Goal: Information Seeking & Learning: Check status

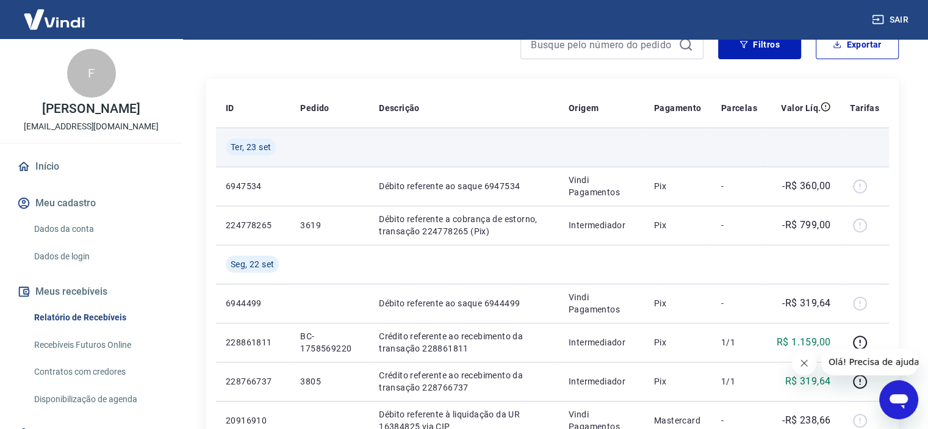
scroll to position [305, 0]
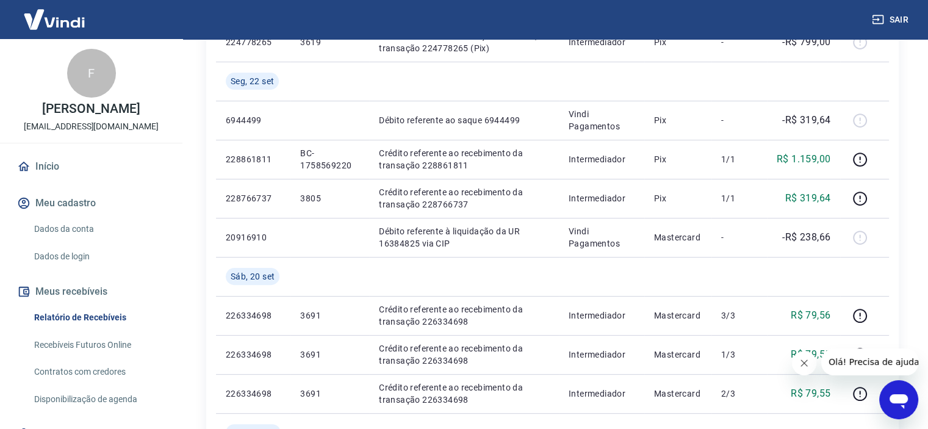
click at [803, 357] on button "Fechar mensagem da empresa" at bounding box center [804, 363] width 24 height 24
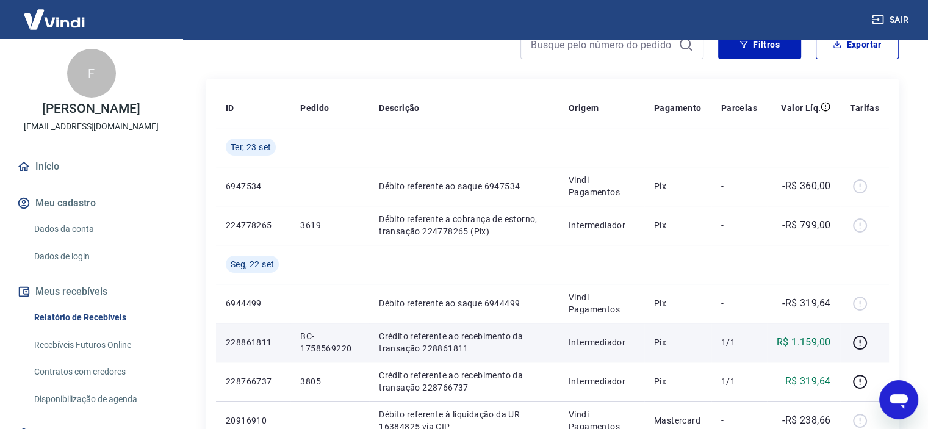
scroll to position [183, 0]
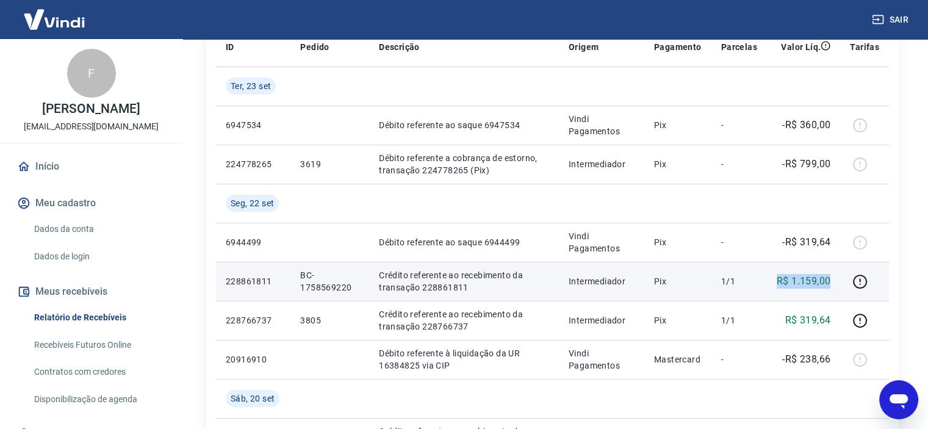
drag, startPoint x: 832, startPoint y: 279, endPoint x: 777, endPoint y: 276, distance: 55.0
click at [777, 276] on td "R$ 1.159,00" at bounding box center [803, 281] width 73 height 39
copy p "R$ 1.159,00"
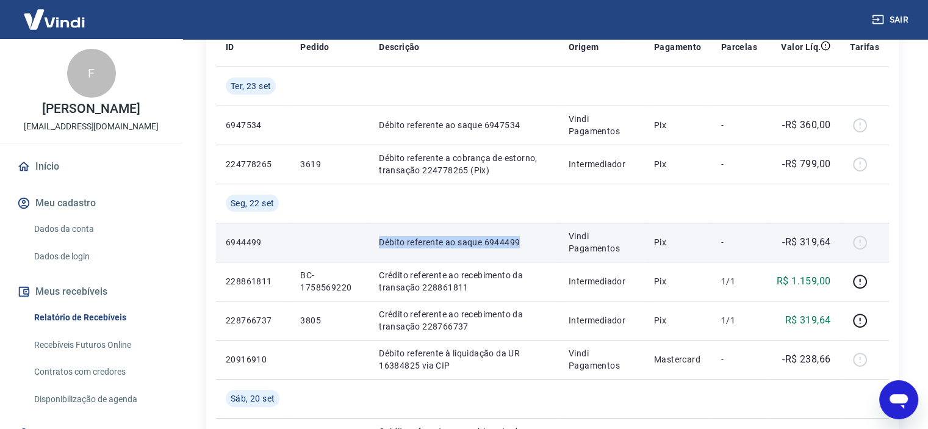
drag, startPoint x: 377, startPoint y: 241, endPoint x: 523, endPoint y: 238, distance: 146.4
click at [523, 238] on td "Débito referente ao saque 6944499" at bounding box center [464, 242] width 190 height 39
click at [809, 238] on p "-R$ 319,64" at bounding box center [806, 242] width 48 height 15
click at [808, 238] on p "-R$ 319,64" at bounding box center [806, 242] width 48 height 15
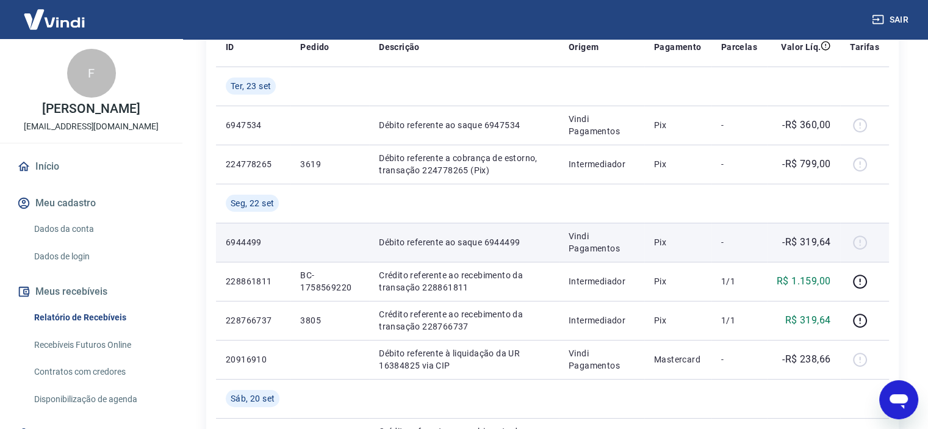
click at [251, 242] on p "6944499" at bounding box center [253, 242] width 55 height 12
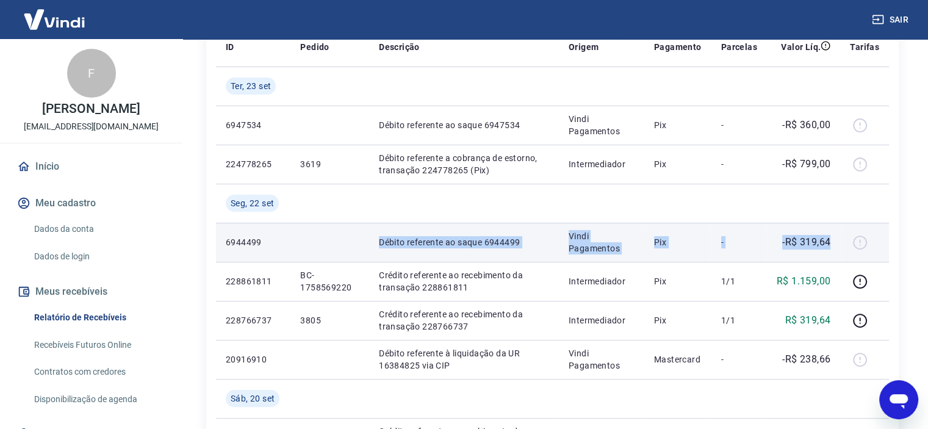
drag, startPoint x: 832, startPoint y: 242, endPoint x: 351, endPoint y: 238, distance: 480.7
click at [351, 238] on tr "6944499 Débito referente ao saque 6944499 Vindi Pagamentos Pix - -R$ 319,64" at bounding box center [552, 242] width 673 height 39
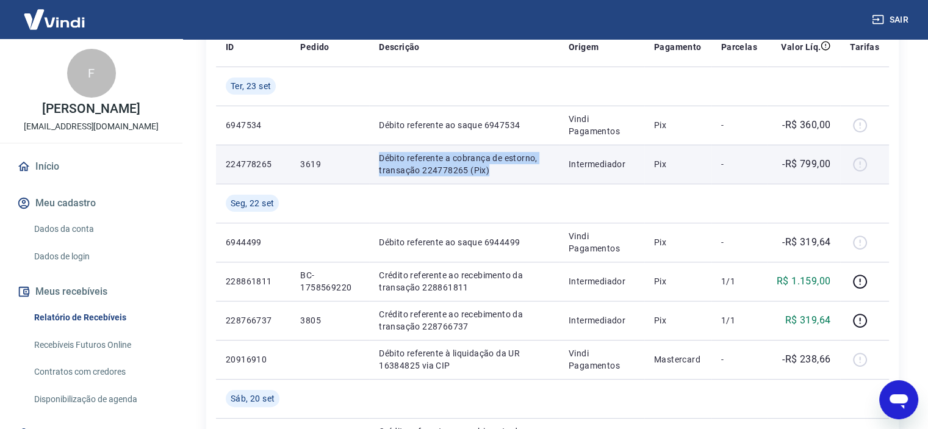
drag, startPoint x: 377, startPoint y: 154, endPoint x: 526, endPoint y: 172, distance: 149.9
click at [526, 172] on td "Débito referente a cobrança de estorno, transação 224778265 (Pix)" at bounding box center [464, 164] width 190 height 39
click at [809, 164] on p "-R$ 799,00" at bounding box center [806, 164] width 48 height 15
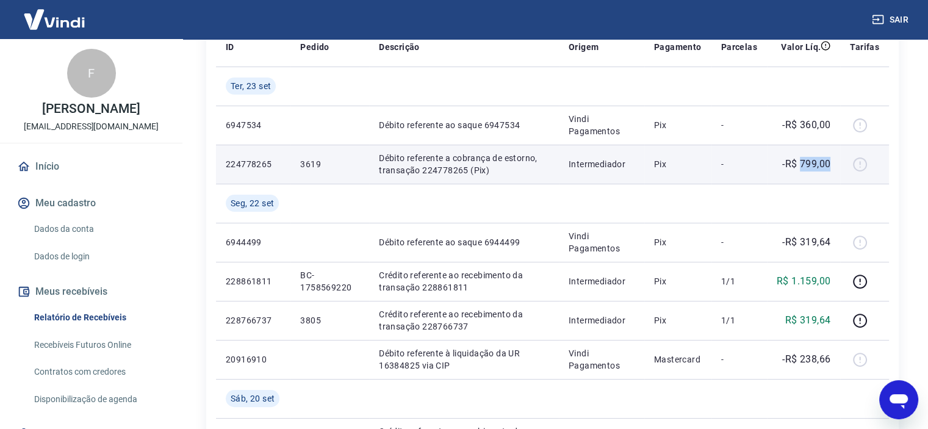
click at [809, 164] on p "-R$ 799,00" at bounding box center [806, 164] width 48 height 15
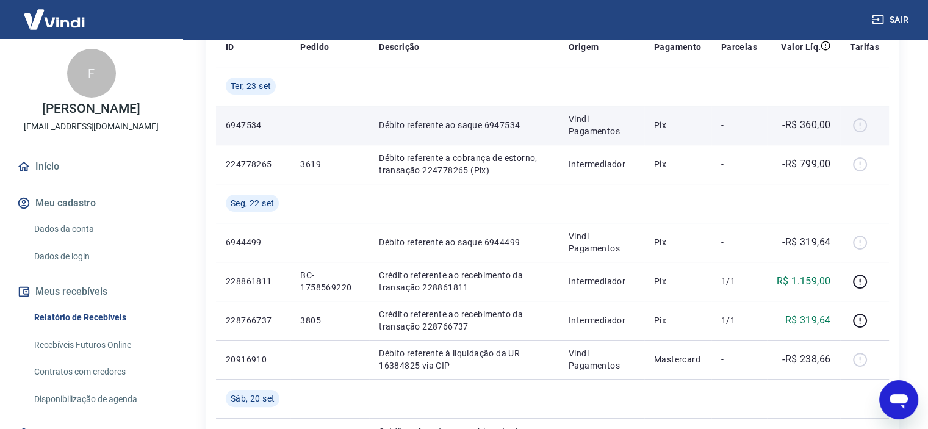
click at [384, 122] on p "Débito referente ao saque 6947534" at bounding box center [464, 125] width 170 height 12
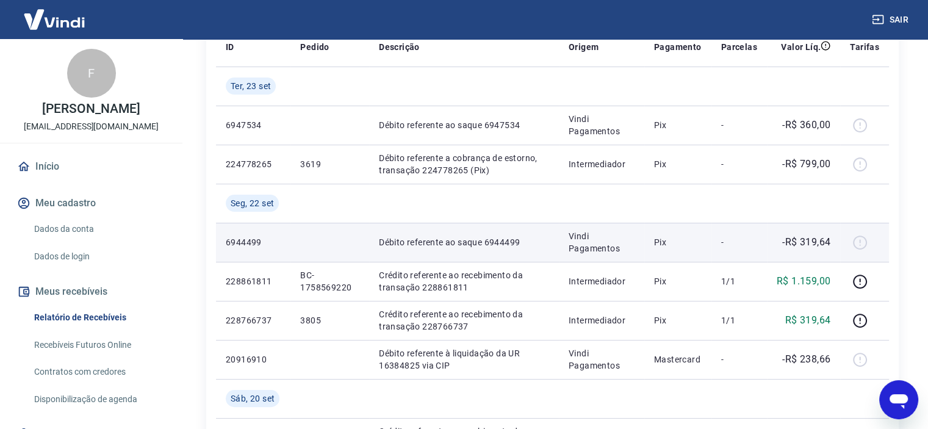
click at [830, 247] on p "-R$ 319,64" at bounding box center [806, 242] width 48 height 15
click at [825, 243] on p "-R$ 319,64" at bounding box center [806, 242] width 48 height 15
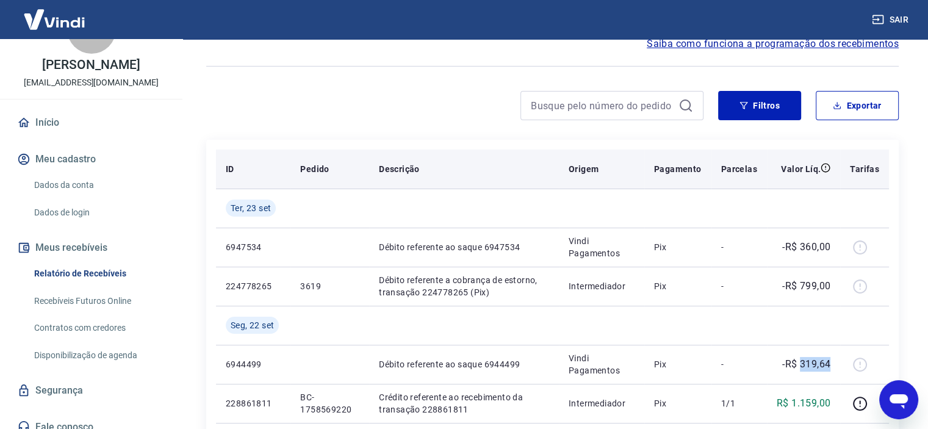
scroll to position [122, 0]
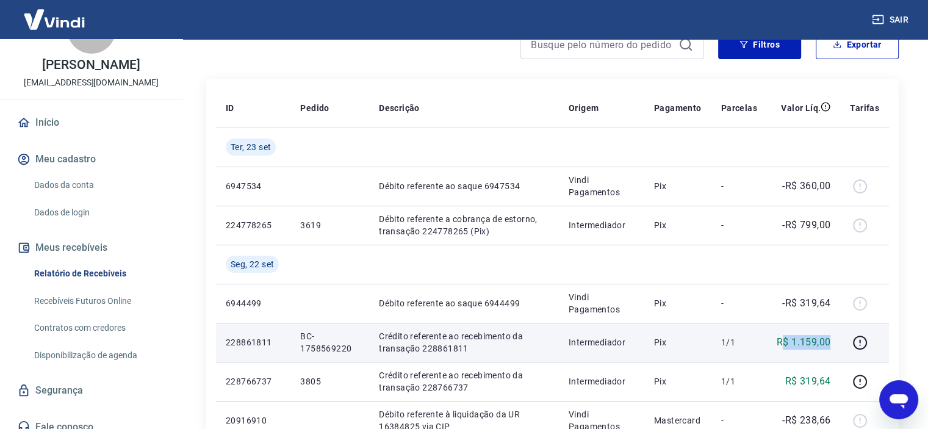
drag, startPoint x: 831, startPoint y: 342, endPoint x: 783, endPoint y: 345, distance: 48.2
click at [783, 345] on td "R$ 1.159,00" at bounding box center [803, 342] width 73 height 39
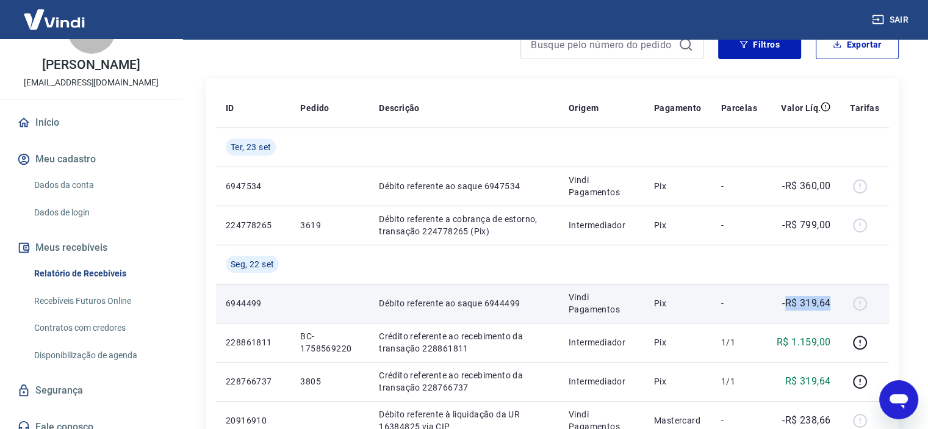
drag, startPoint x: 832, startPoint y: 304, endPoint x: 786, endPoint y: 307, distance: 46.4
click at [786, 307] on td "-R$ 319,64" at bounding box center [803, 303] width 73 height 39
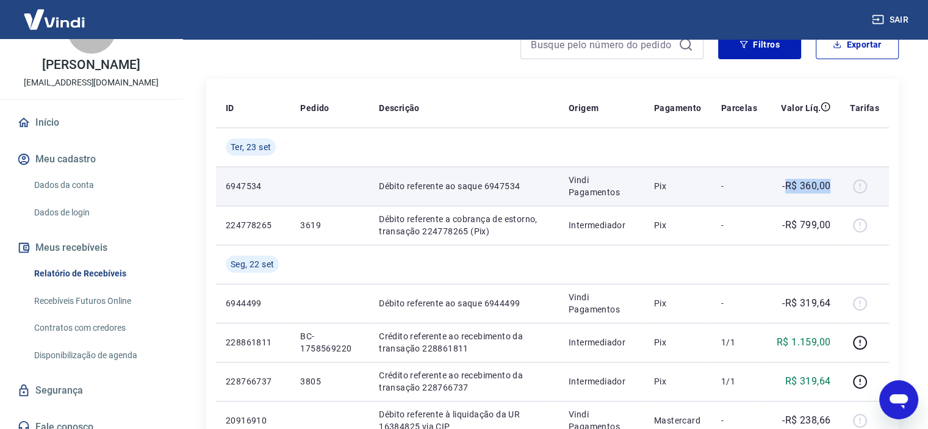
drag, startPoint x: 787, startPoint y: 184, endPoint x: 831, endPoint y: 186, distance: 44.0
click at [830, 186] on p "-R$ 360,00" at bounding box center [806, 186] width 48 height 15
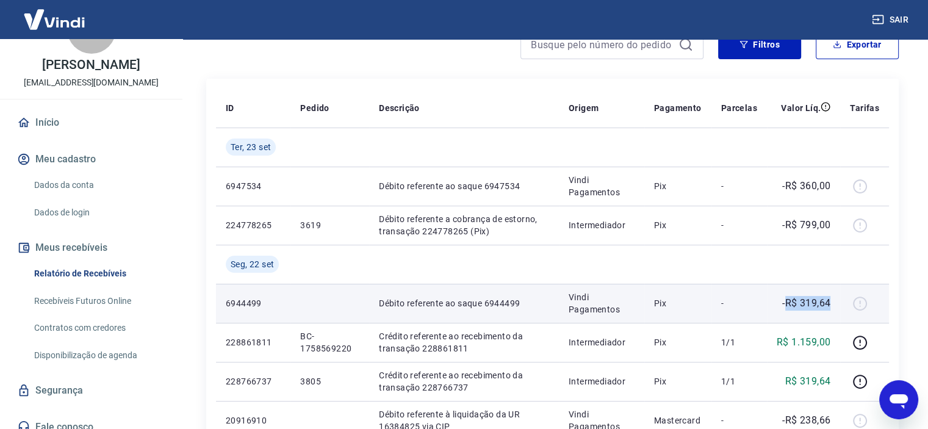
drag, startPoint x: 786, startPoint y: 303, endPoint x: 830, endPoint y: 298, distance: 44.7
click at [830, 298] on p "-R$ 319,64" at bounding box center [806, 303] width 48 height 15
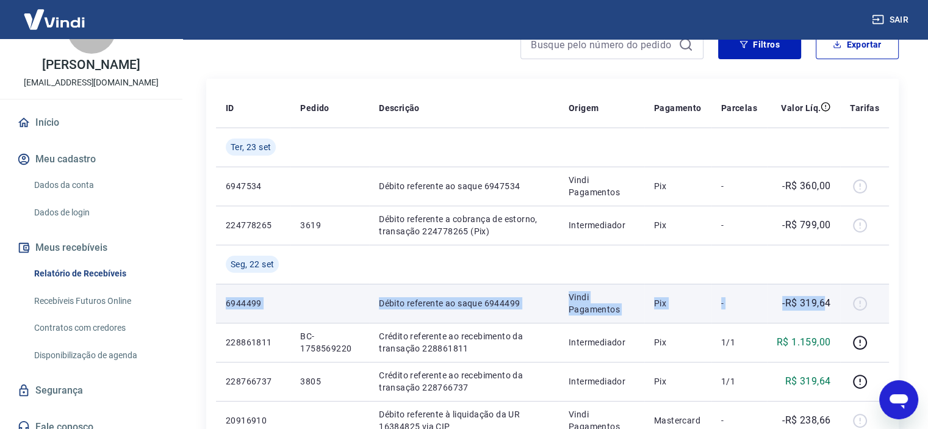
drag, startPoint x: 224, startPoint y: 301, endPoint x: 825, endPoint y: 299, distance: 600.8
click at [825, 299] on tr "6944499 Débito referente ao saque 6944499 Vindi Pagamentos Pix - -R$ 319,64" at bounding box center [552, 303] width 673 height 39
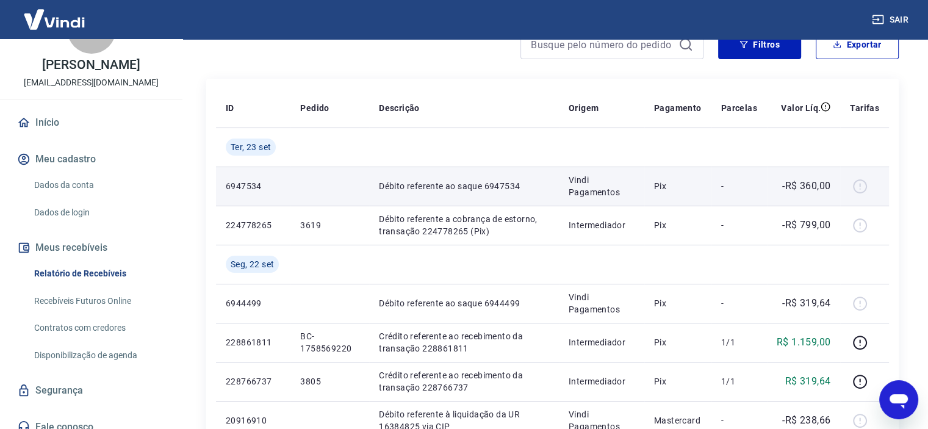
click at [833, 186] on td "-R$ 360,00" at bounding box center [803, 186] width 73 height 39
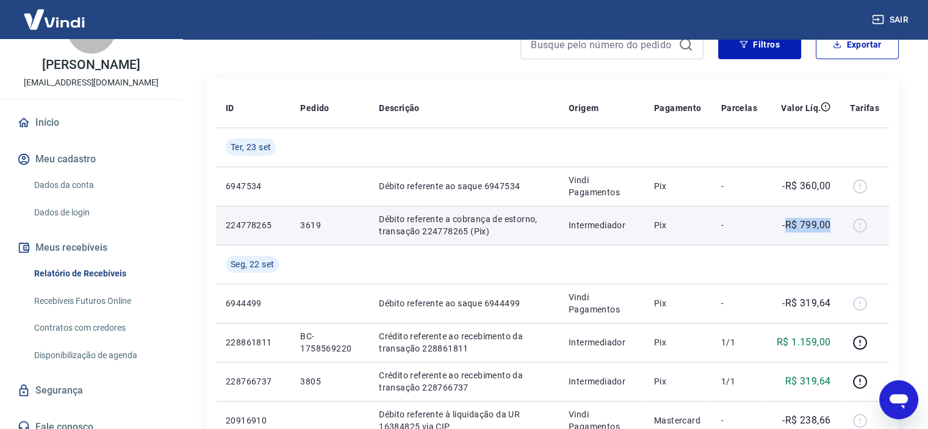
drag, startPoint x: 786, startPoint y: 223, endPoint x: 837, endPoint y: 226, distance: 51.3
click at [837, 226] on td "-R$ 799,00" at bounding box center [803, 225] width 73 height 39
